Goal: Answer question/provide support: Participate in discussion

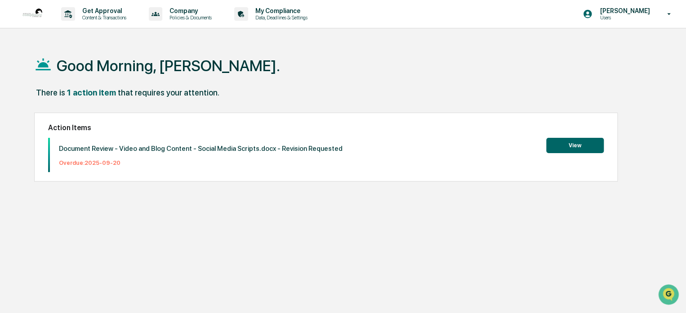
click at [573, 143] on button "View" at bounding box center [576, 145] width 58 height 15
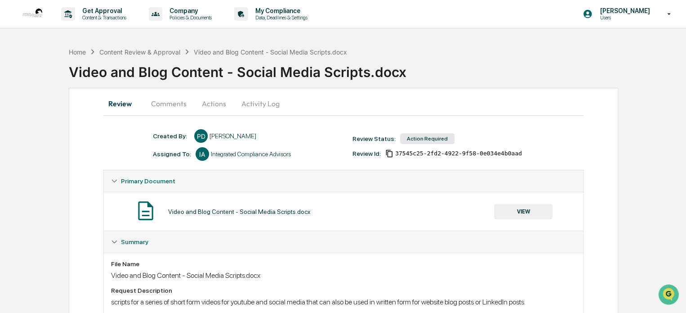
click at [179, 106] on button "Comments" at bounding box center [169, 104] width 50 height 22
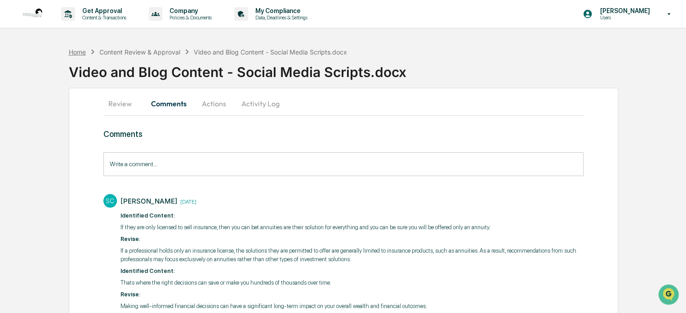
click at [78, 52] on div "Home" at bounding box center [77, 52] width 17 height 8
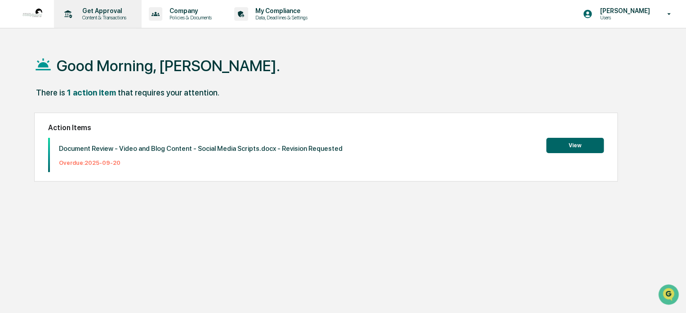
click at [94, 12] on p "Get Approval" at bounding box center [103, 10] width 56 height 7
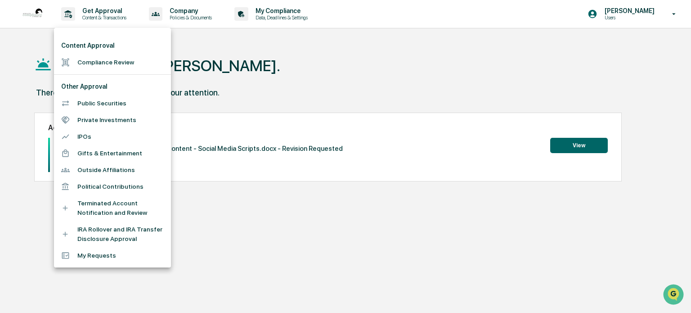
click at [100, 63] on li "Compliance Review" at bounding box center [112, 62] width 117 height 17
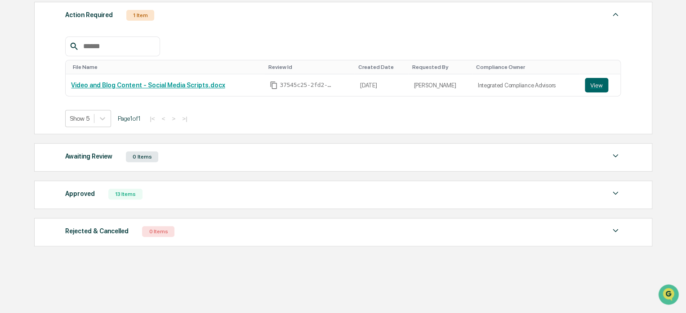
scroll to position [133, 0]
click at [86, 194] on div "Approved" at bounding box center [80, 194] width 30 height 12
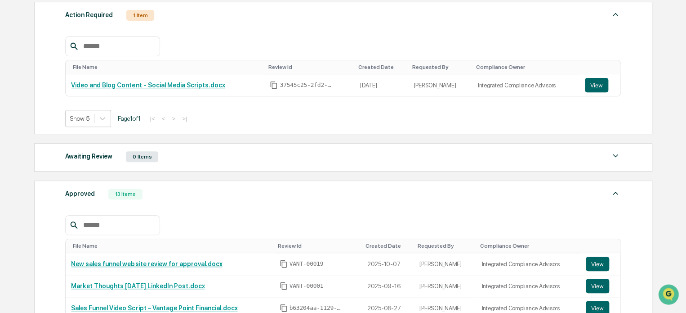
scroll to position [223, 0]
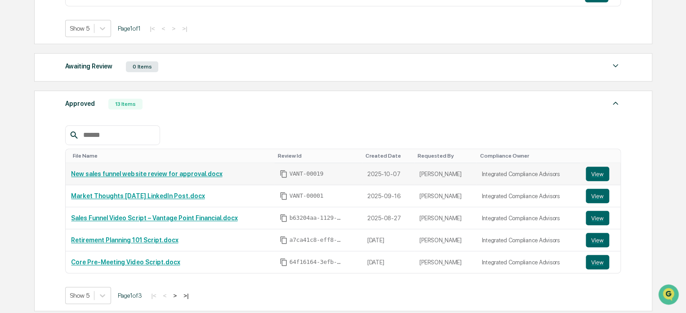
click at [166, 174] on link "New sales funnel website review for approval.docx" at bounding box center [146, 173] width 151 height 7
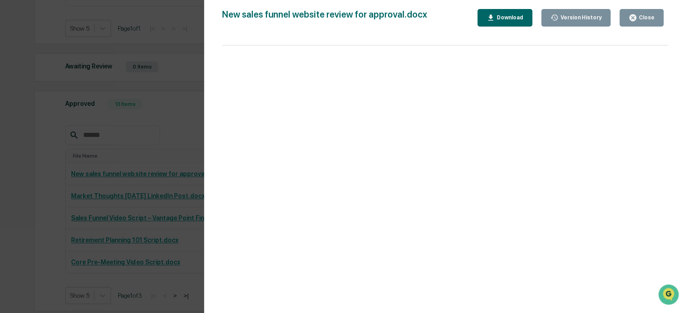
click at [644, 18] on div "Close" at bounding box center [646, 17] width 18 height 6
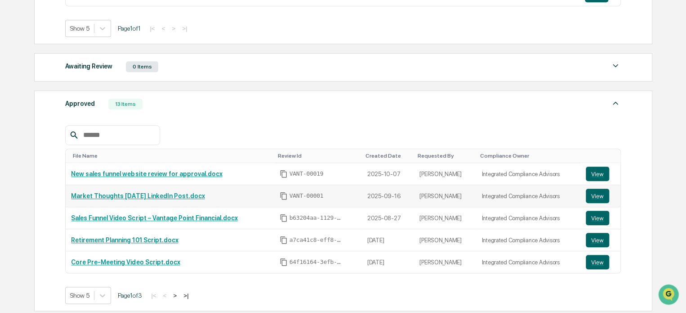
click at [210, 193] on div "Market Thoughts [DATE] LinkedIn Post.docx" at bounding box center [169, 195] width 197 height 7
click at [186, 194] on link "Market Thoughts [DATE] LinkedIn Post.docx" at bounding box center [138, 195] width 134 height 7
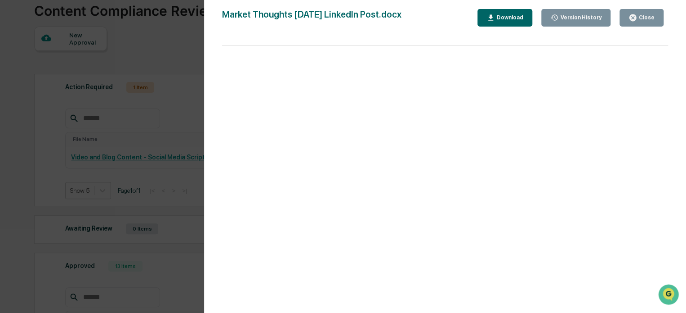
scroll to position [43, 0]
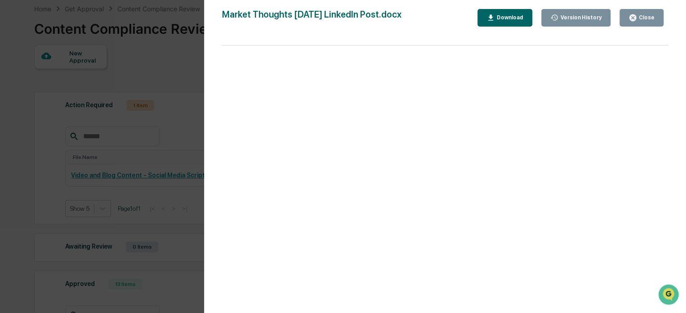
click at [649, 16] on div "Close" at bounding box center [646, 17] width 18 height 6
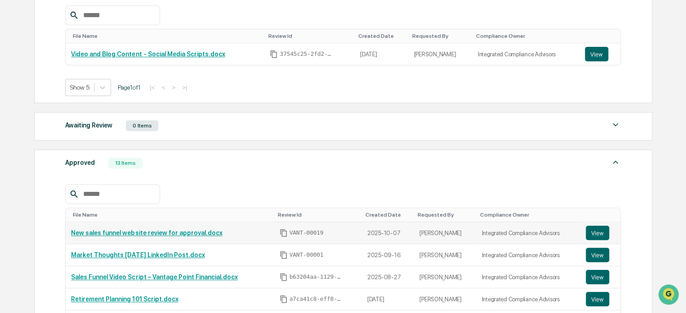
scroll to position [180, 0]
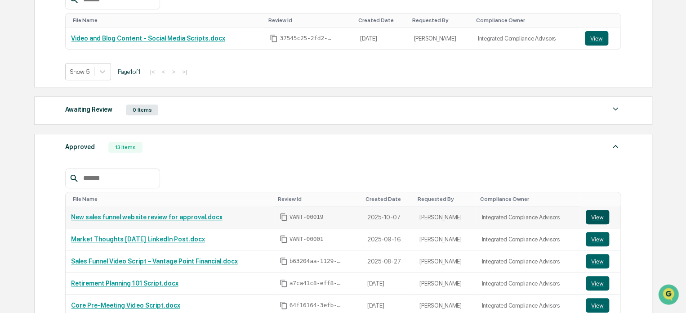
click at [592, 216] on button "View" at bounding box center [597, 217] width 23 height 14
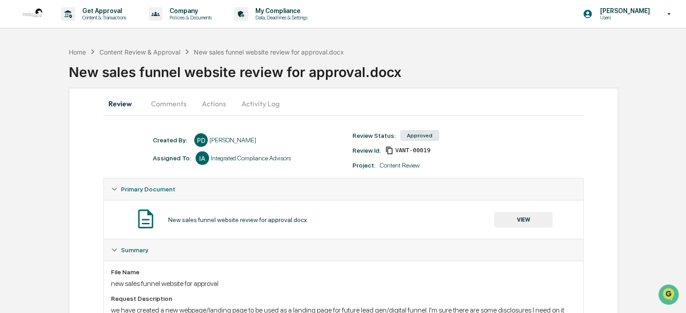
click at [173, 104] on button "Comments" at bounding box center [169, 104] width 50 height 22
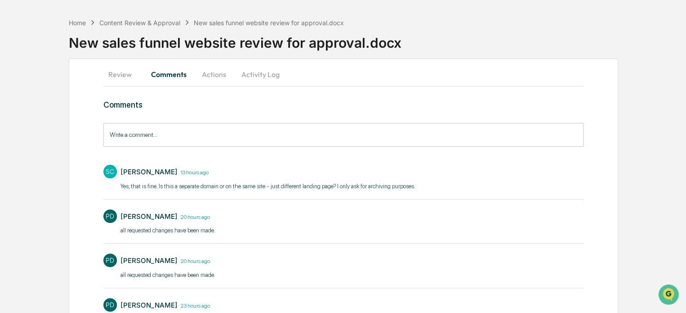
scroll to position [45, 0]
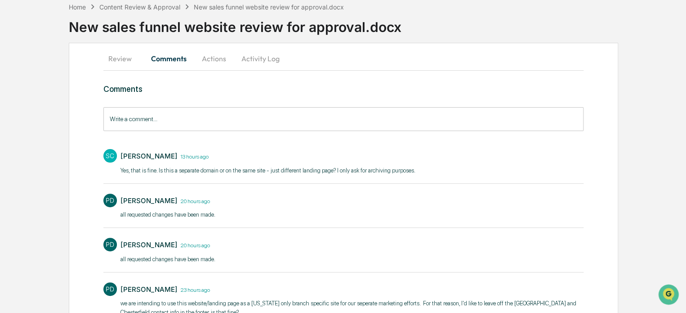
click at [212, 125] on input "Write a comment..." at bounding box center [343, 119] width 480 height 24
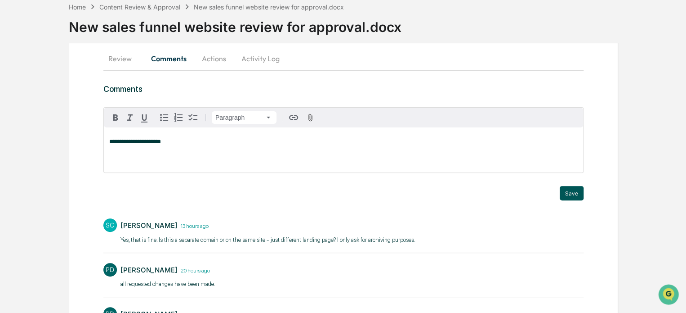
click at [577, 189] on button "Save" at bounding box center [572, 193] width 24 height 14
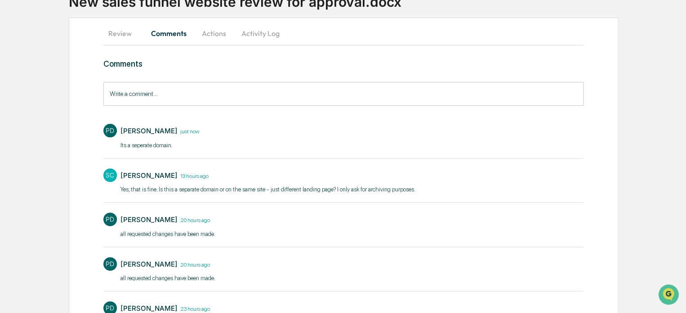
scroll to position [0, 0]
